Goal: Information Seeking & Learning: Learn about a topic

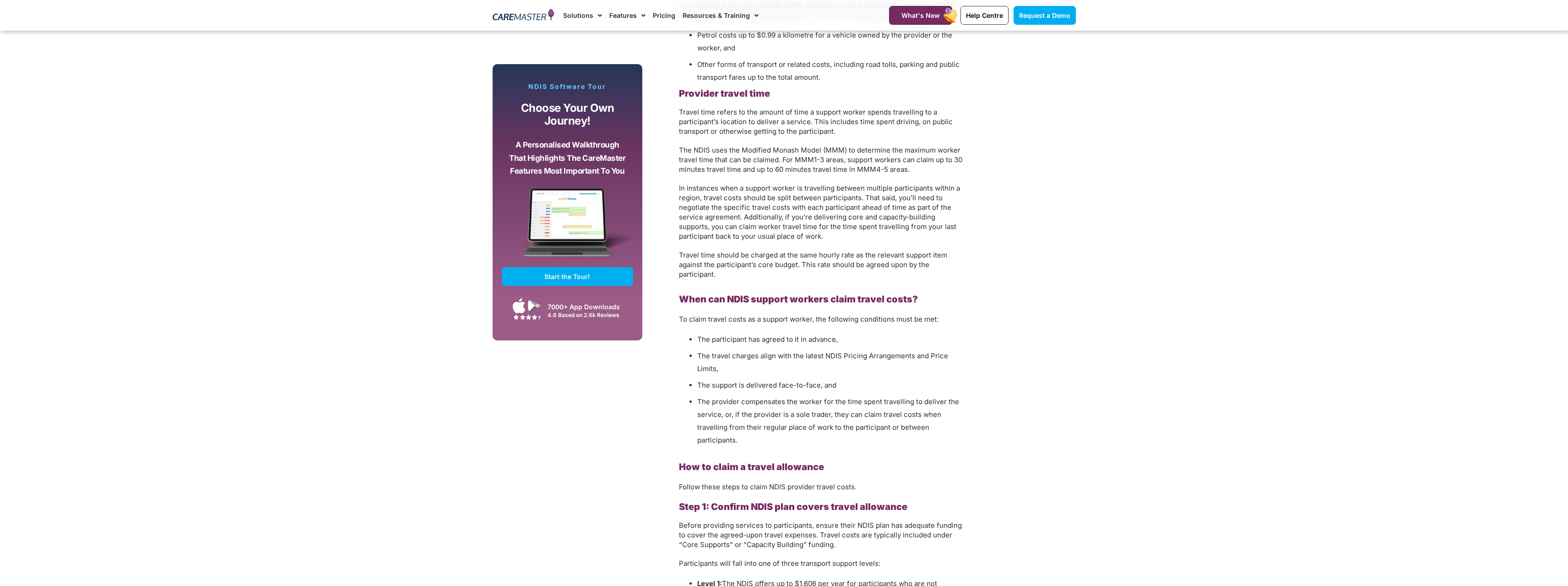
scroll to position [1145, 0]
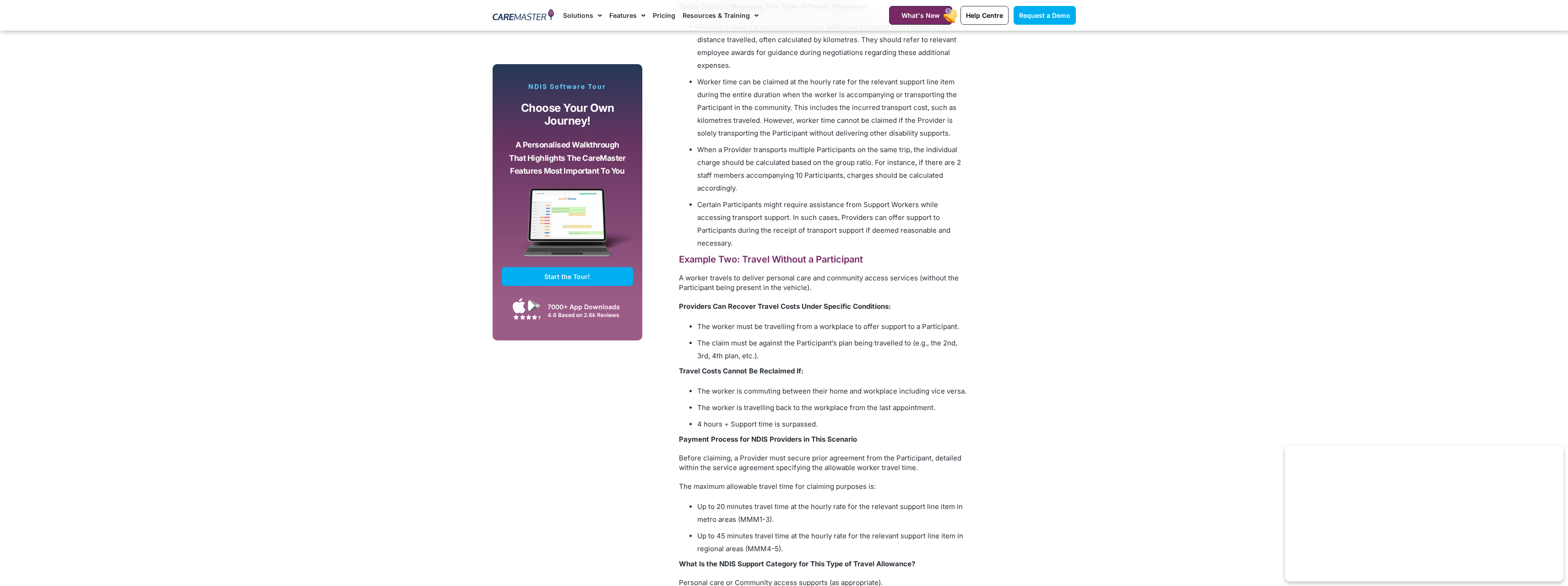
scroll to position [3354, 0]
